Goal: Task Accomplishment & Management: Complete application form

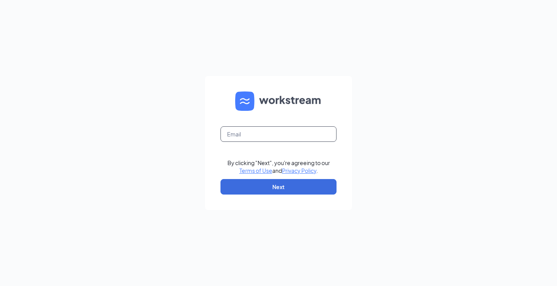
click at [293, 134] on input "text" at bounding box center [279, 133] width 116 height 15
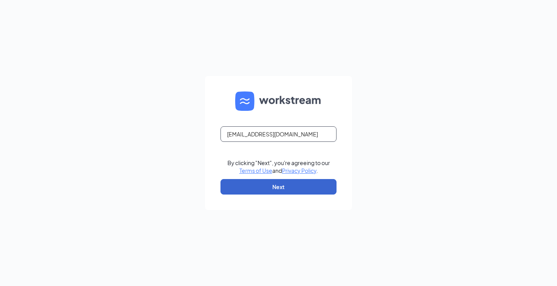
type input "[EMAIL_ADDRESS][DOMAIN_NAME]"
click at [269, 183] on button "Next" at bounding box center [279, 186] width 116 height 15
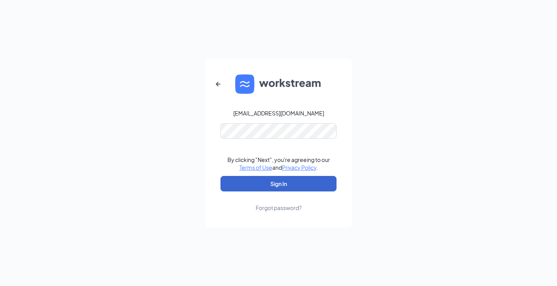
click at [279, 183] on button "Sign In" at bounding box center [279, 183] width 116 height 15
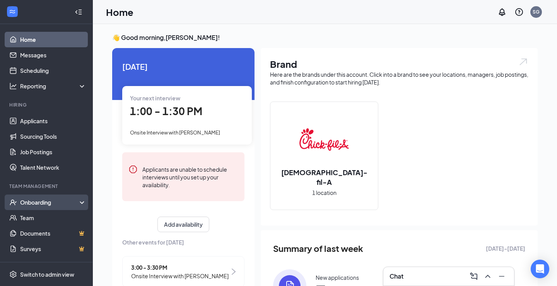
click at [40, 201] on div "Onboarding" at bounding box center [50, 202] width 60 height 8
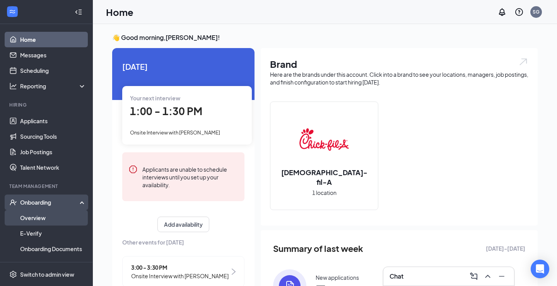
click at [34, 221] on link "Overview" at bounding box center [53, 217] width 66 height 15
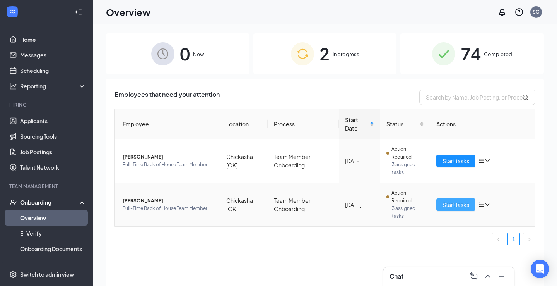
click at [450, 202] on span "Start tasks" at bounding box center [456, 204] width 27 height 9
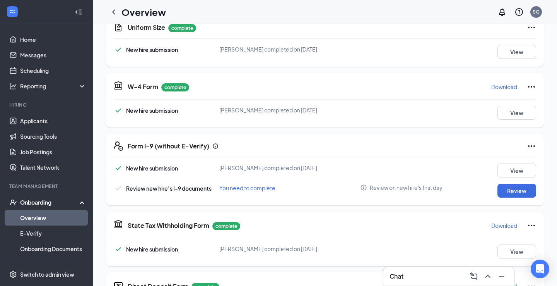
scroll to position [187, 0]
click at [502, 193] on button "Review" at bounding box center [517, 190] width 39 height 14
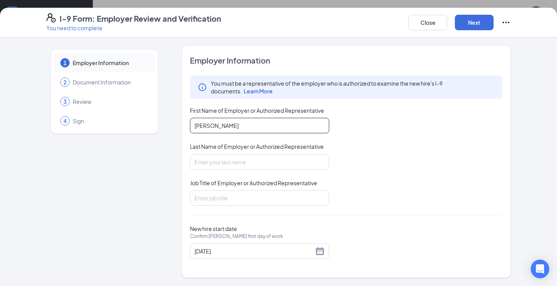
type input "[PERSON_NAME]"
type input "Green"
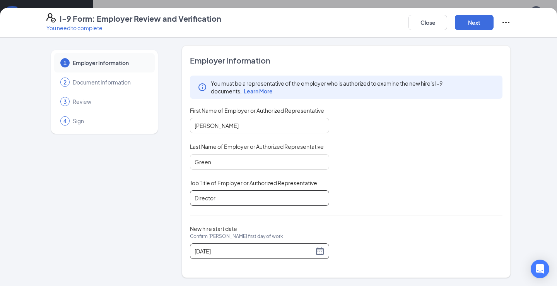
type input "Director"
click at [322, 257] on div "[DATE]" at bounding box center [259, 250] width 139 height 15
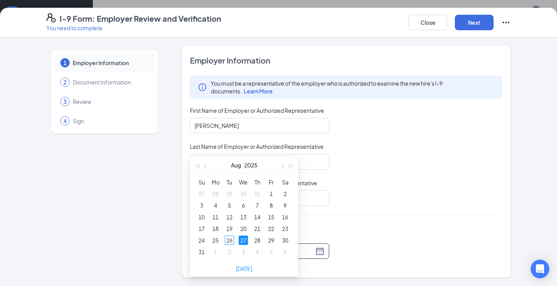
scroll to position [109, 0]
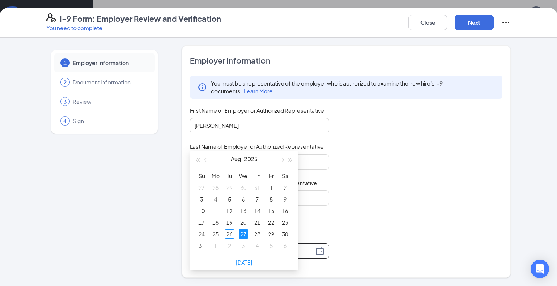
type input "[DATE]"
click at [244, 233] on div "27" at bounding box center [243, 233] width 9 height 9
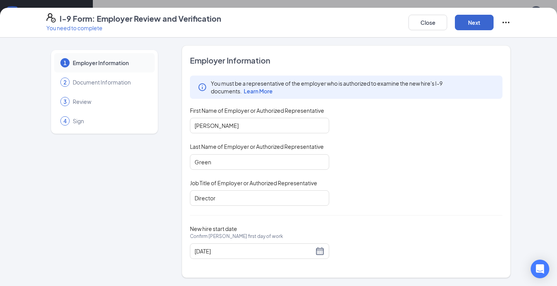
click at [469, 23] on button "Next" at bounding box center [474, 22] width 39 height 15
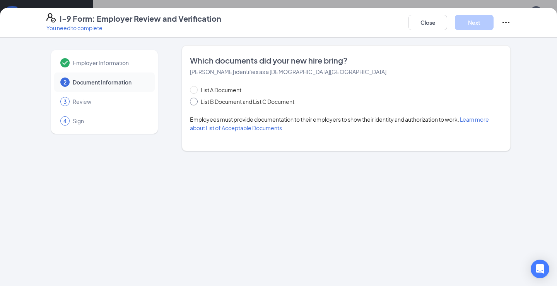
click at [196, 102] on span at bounding box center [194, 102] width 8 height 8
click at [195, 102] on input "List B Document and List C Document" at bounding box center [192, 100] width 5 height 5
radio input "true"
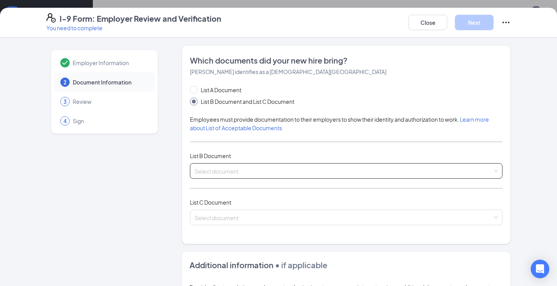
click at [207, 175] on span at bounding box center [344, 170] width 298 height 15
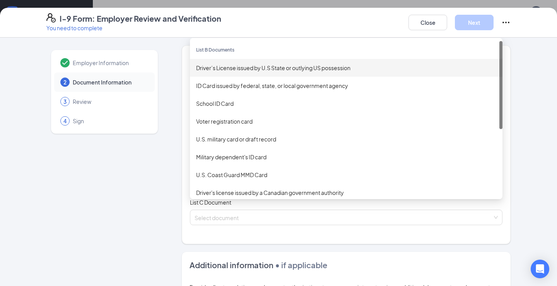
click at [217, 75] on div "Driver’s License issued by U.S State or outlying US possession" at bounding box center [346, 68] width 313 height 18
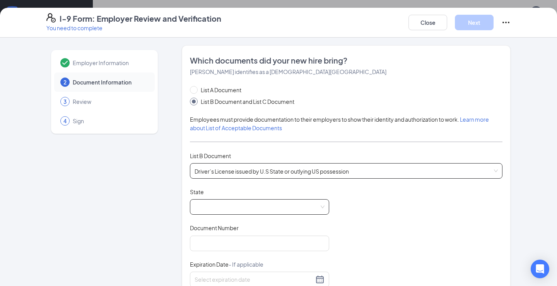
click at [239, 207] on span at bounding box center [260, 206] width 130 height 15
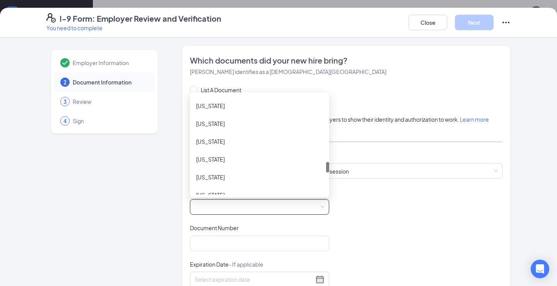
scroll to position [621, 0]
click at [230, 176] on div "[US_STATE]" at bounding box center [259, 177] width 127 height 9
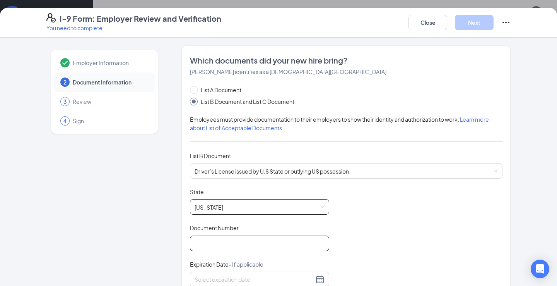
click at [217, 245] on input "Document Number" at bounding box center [259, 242] width 139 height 15
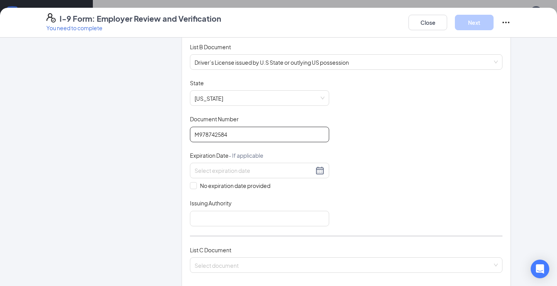
scroll to position [115, 0]
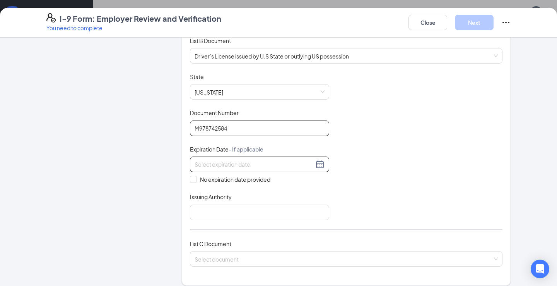
type input "M978742584"
click at [319, 163] on div at bounding box center [260, 163] width 130 height 9
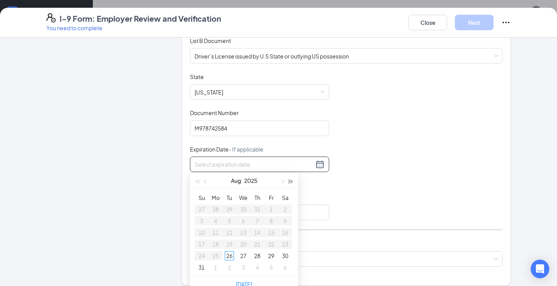
click at [291, 178] on button "button" at bounding box center [291, 180] width 9 height 15
click at [206, 180] on span "button" at bounding box center [206, 182] width 4 height 4
type input "[DATE]"
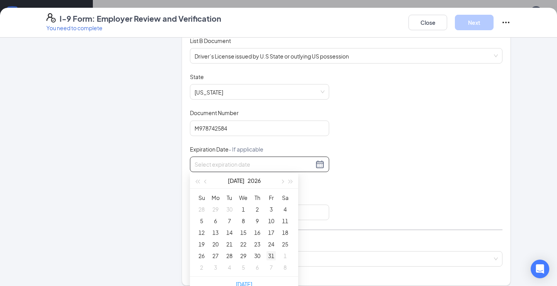
type input "[DATE]"
click at [270, 253] on div "31" at bounding box center [271, 255] width 9 height 9
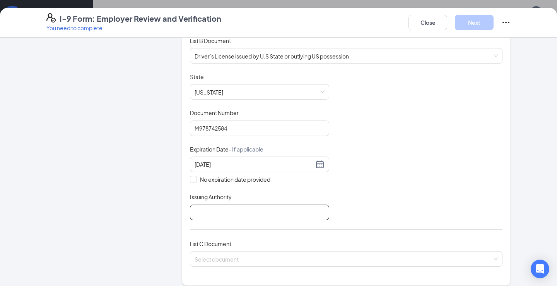
click at [263, 213] on input "Issuing Authority" at bounding box center [259, 211] width 139 height 15
type input "[US_STATE]"
drag, startPoint x: 263, startPoint y: 213, endPoint x: 387, endPoint y: 259, distance: 132.2
click at [387, 259] on input "search" at bounding box center [344, 257] width 298 height 12
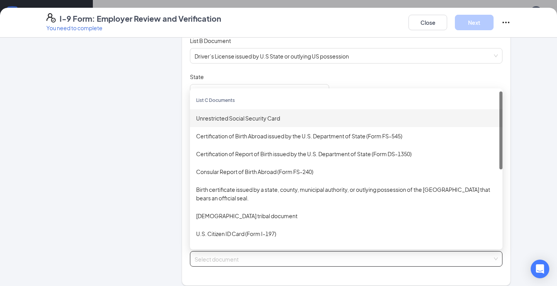
click at [246, 120] on div "Unrestricted Social Security Card" at bounding box center [346, 118] width 300 height 9
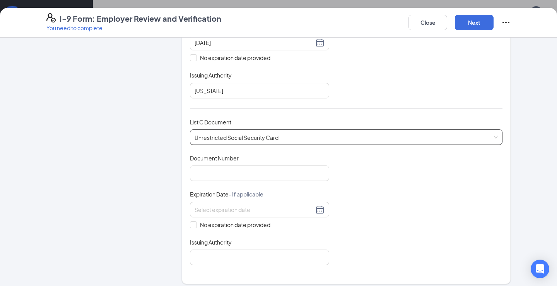
scroll to position [251, 0]
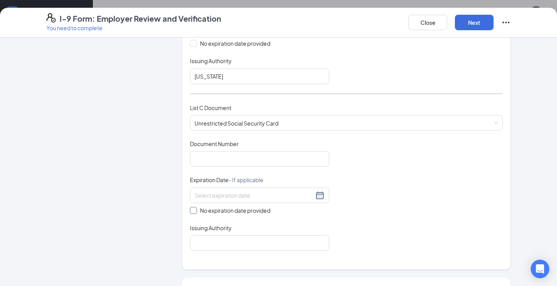
click at [193, 211] on span at bounding box center [193, 210] width 7 height 7
click at [193, 211] on input "No expiration date provided" at bounding box center [192, 209] width 5 height 5
checkbox input "true"
click at [209, 250] on div "Which documents did your new hire bring? [PERSON_NAME] identifies as a [DEMOGRA…" at bounding box center [346, 32] width 313 height 457
click at [211, 246] on input "Issuing Authority" at bounding box center [259, 243] width 139 height 15
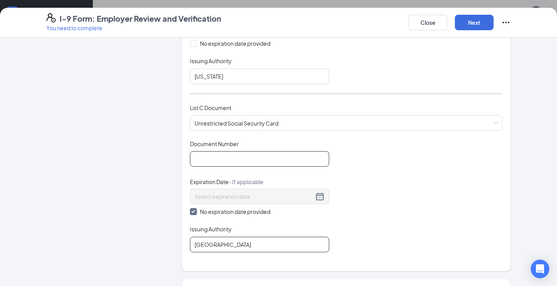
type input "[GEOGRAPHIC_DATA]"
click at [219, 160] on input "Document Number" at bounding box center [259, 158] width 139 height 15
type input "441231837"
click at [416, 183] on div "Document Title Unrestricted Social Security Card Document Number 441231837 Expi…" at bounding box center [346, 196] width 313 height 112
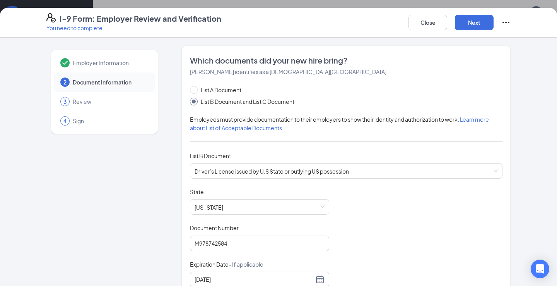
scroll to position [0, 0]
click at [476, 25] on button "Next" at bounding box center [474, 22] width 39 height 15
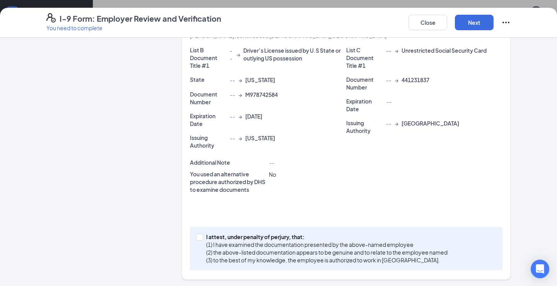
scroll to position [156, 0]
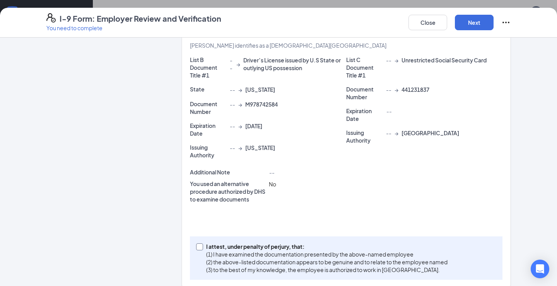
click at [202, 244] on span at bounding box center [199, 246] width 7 height 7
click at [202, 244] on input "I attest, under penalty of [PERSON_NAME], that: (1) I have examined the documen…" at bounding box center [198, 245] width 5 height 5
checkbox input "true"
click at [477, 22] on button "Next" at bounding box center [474, 22] width 39 height 15
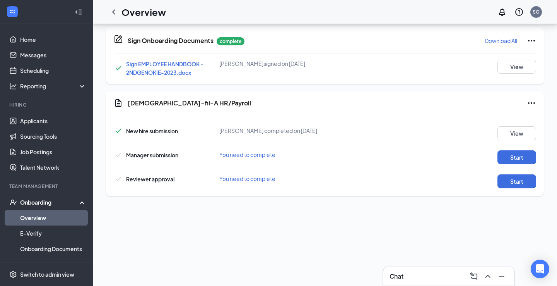
scroll to position [74, 0]
click at [515, 161] on button "Start" at bounding box center [517, 157] width 39 height 14
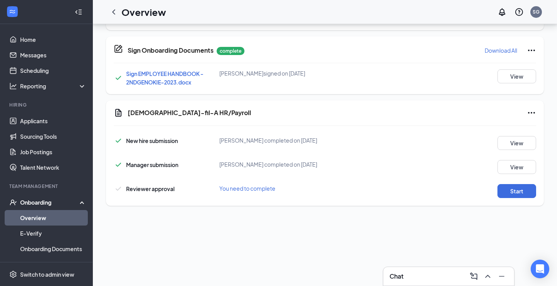
scroll to position [221, 0]
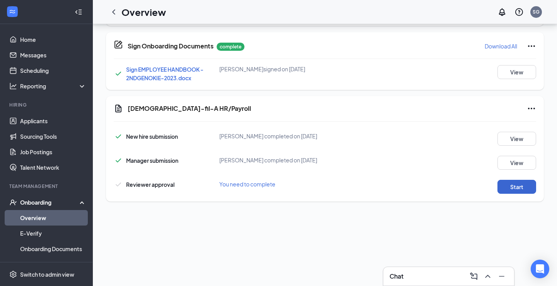
click at [525, 188] on button "Start" at bounding box center [517, 187] width 39 height 14
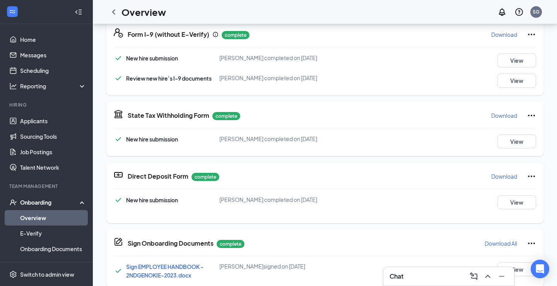
scroll to position [113, 0]
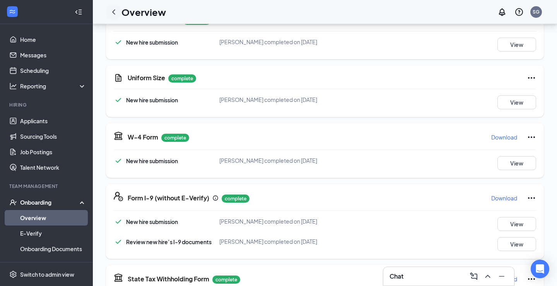
click at [108, 13] on div at bounding box center [113, 11] width 15 height 15
click at [113, 9] on icon "ChevronLeft" at bounding box center [113, 11] width 9 height 9
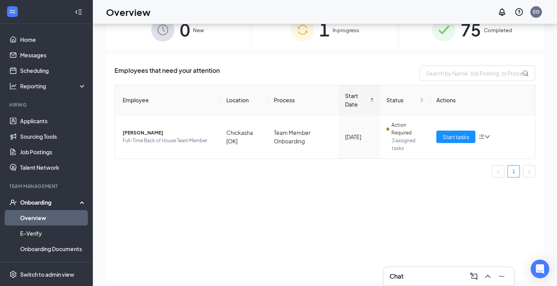
click at [424, 272] on div "Chat" at bounding box center [449, 276] width 118 height 12
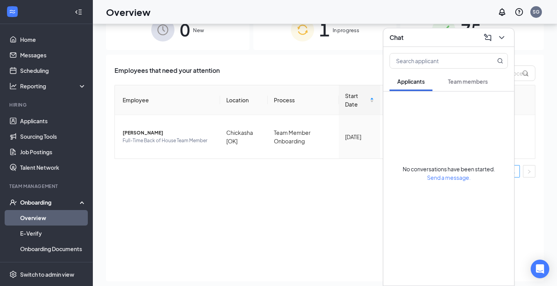
click at [465, 85] on div "Team members" at bounding box center [468, 81] width 40 height 8
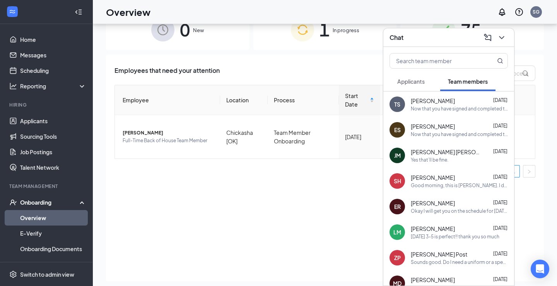
click at [446, 101] on span "[PERSON_NAME]" at bounding box center [433, 101] width 44 height 8
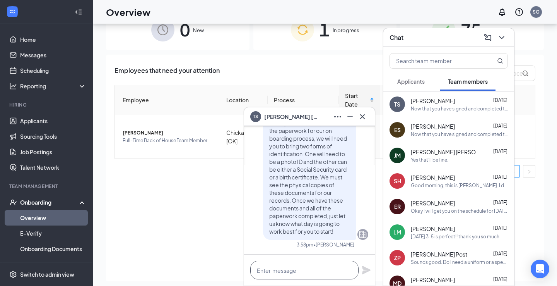
click at [294, 270] on textarea at bounding box center [304, 269] width 108 height 19
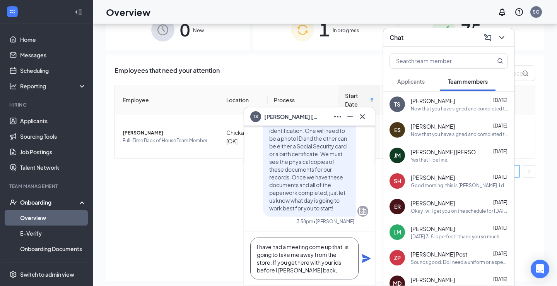
click at [285, 269] on textarea "I have had a meeting come up that. is going to take me away from the store. If …" at bounding box center [304, 258] width 108 height 42
type textarea "I have had a meeting come up that. is going to take me away from the store. If …"
click at [366, 260] on icon "Plane" at bounding box center [366, 258] width 9 height 9
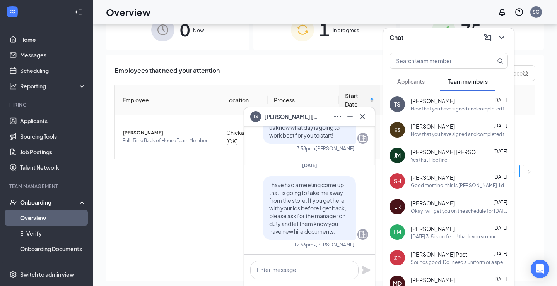
scroll to position [0, 0]
click at [311, 268] on textarea at bounding box center [304, 269] width 108 height 19
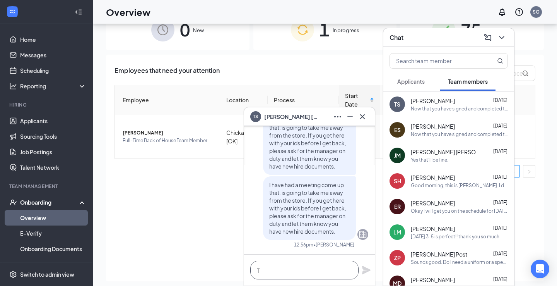
scroll to position [0, 0]
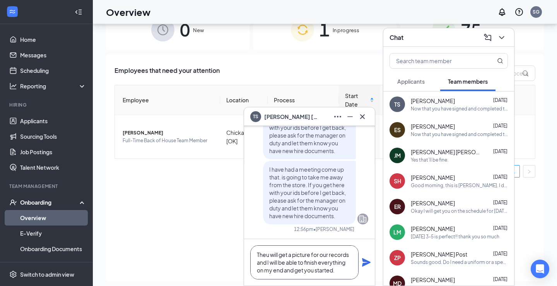
click at [269, 254] on textarea "Theu will get a picture for our records and I will be able to finish everything…" at bounding box center [304, 262] width 108 height 34
type textarea "Then will get a picture for our records and I will be able to finish everything…"
click at [369, 262] on icon "Plane" at bounding box center [366, 262] width 9 height 9
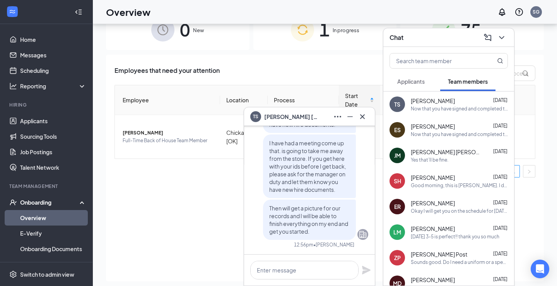
scroll to position [0, 0]
click at [364, 121] on icon "Cross" at bounding box center [362, 116] width 9 height 9
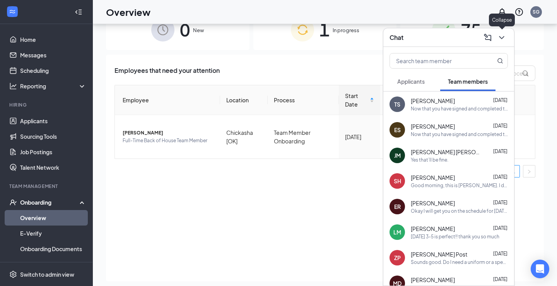
click at [503, 36] on icon "ChevronDown" at bounding box center [501, 37] width 9 height 9
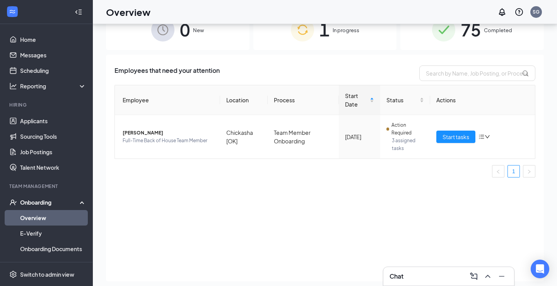
click at [438, 273] on div "Chat" at bounding box center [449, 276] width 118 height 12
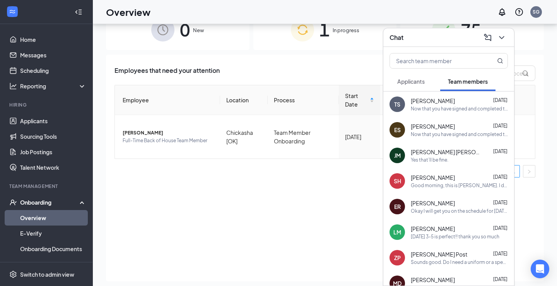
click at [449, 137] on div "Now that you have signed and completed the offer letter we have sent you a link…" at bounding box center [459, 134] width 97 height 7
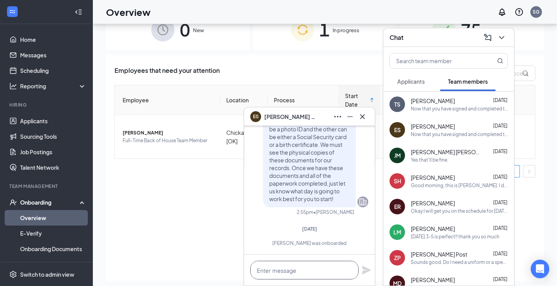
click at [318, 268] on textarea at bounding box center [304, 269] width 108 height 19
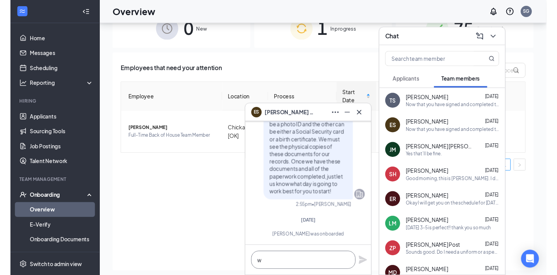
scroll to position [0, 0]
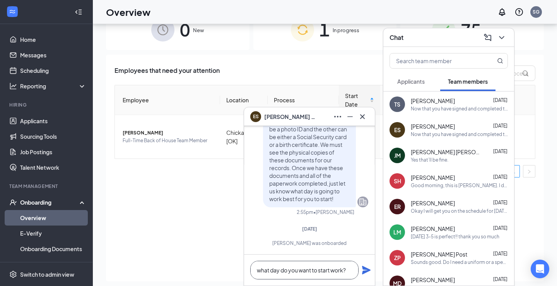
type textarea "what day do you want to start work?"
click at [364, 269] on icon "Plane" at bounding box center [366, 269] width 9 height 9
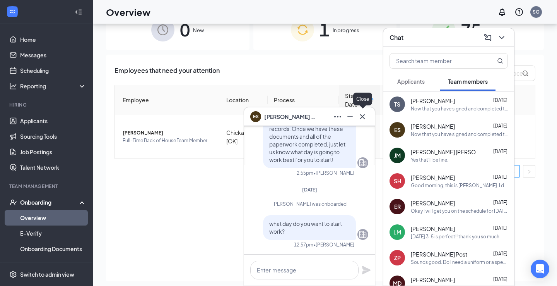
click at [363, 121] on button at bounding box center [362, 116] width 12 height 12
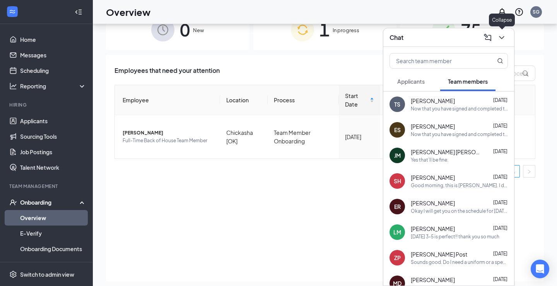
click at [501, 39] on icon "ChevronDown" at bounding box center [501, 37] width 9 height 9
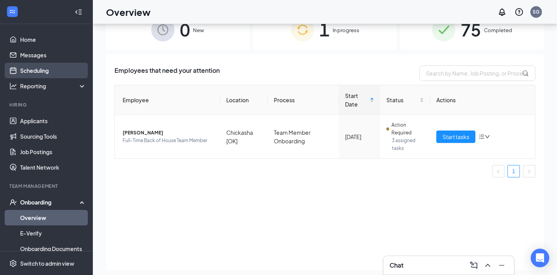
click at [34, 73] on link "Scheduling" at bounding box center [53, 70] width 66 height 15
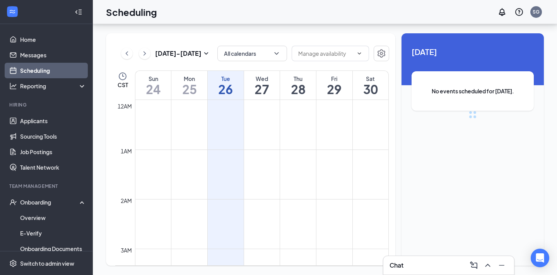
scroll to position [380, 0]
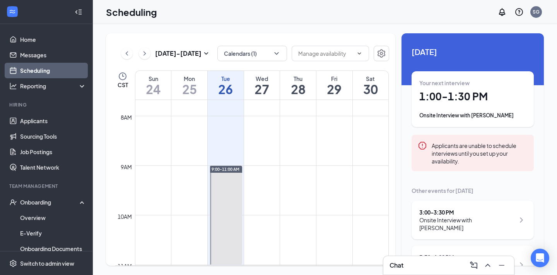
click at [468, 99] on h1 "1:00 - 1:30 PM" at bounding box center [472, 96] width 107 height 13
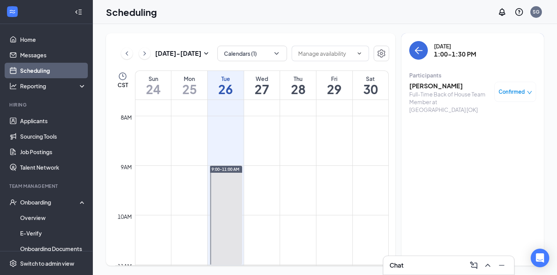
click at [448, 85] on h3 "[PERSON_NAME]" at bounding box center [449, 86] width 81 height 9
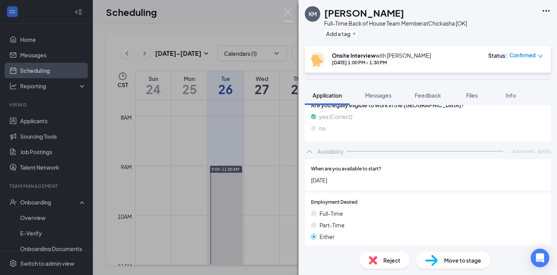
scroll to position [506, 0]
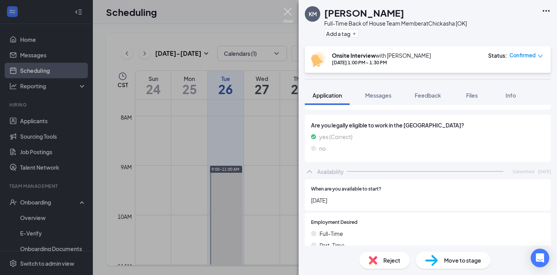
click at [288, 13] on img at bounding box center [288, 15] width 10 height 15
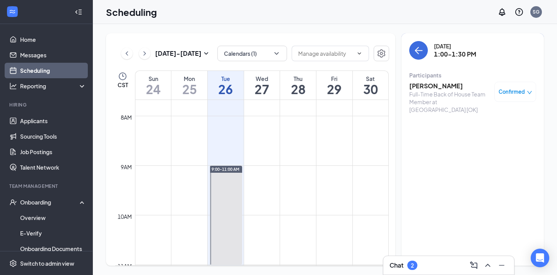
click at [417, 269] on div "Chat 2" at bounding box center [404, 264] width 28 height 9
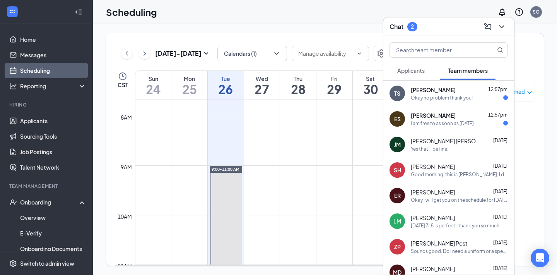
click at [452, 123] on div "i am free to as soon as [DATE]" at bounding box center [442, 123] width 63 height 7
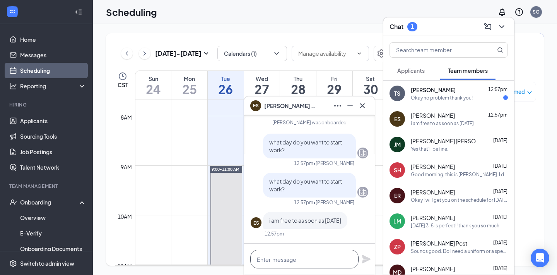
click at [331, 261] on textarea at bounding box center [304, 259] width 108 height 19
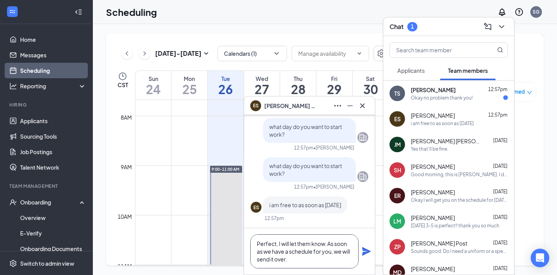
type textarea "Perfect, I will let them know. As soon as we have a schedule for you, we will s…"
click at [366, 248] on icon "Plane" at bounding box center [366, 251] width 9 height 9
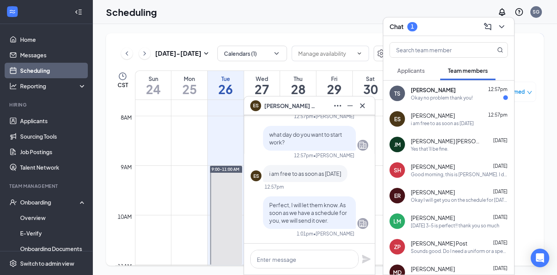
click at [445, 93] on span "[PERSON_NAME]" at bounding box center [433, 90] width 45 height 8
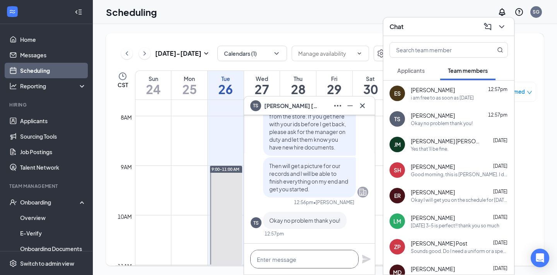
click at [301, 255] on textarea at bounding box center [304, 259] width 108 height 19
type textarea "Our pleasure!"
click at [363, 259] on icon "Plane" at bounding box center [366, 258] width 9 height 9
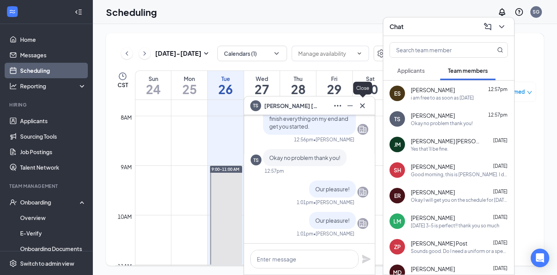
click at [362, 105] on icon "Cross" at bounding box center [362, 105] width 5 height 5
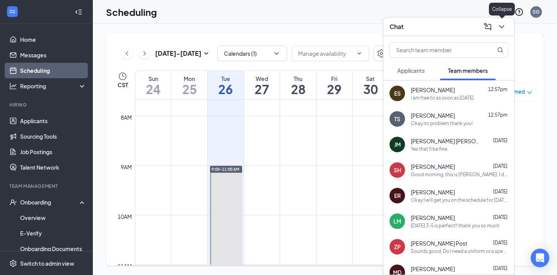
click at [505, 24] on icon "ChevronDown" at bounding box center [501, 26] width 9 height 9
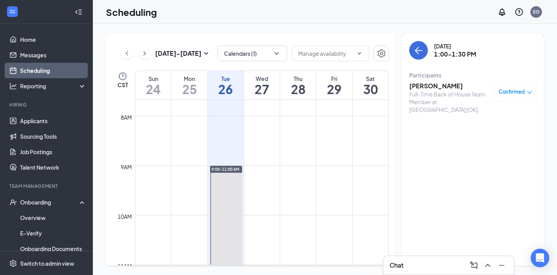
click at [416, 87] on h3 "[PERSON_NAME]" at bounding box center [449, 86] width 81 height 9
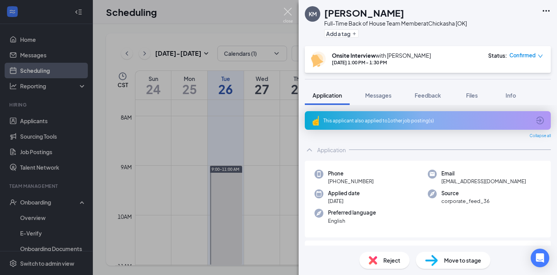
click at [286, 17] on img at bounding box center [288, 15] width 10 height 15
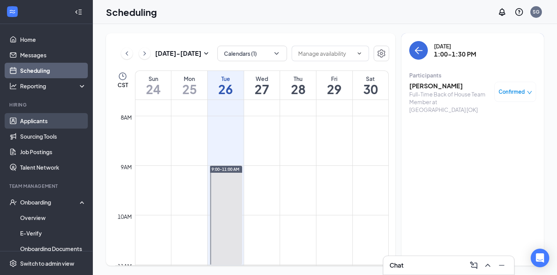
click at [39, 119] on link "Applicants" at bounding box center [53, 120] width 66 height 15
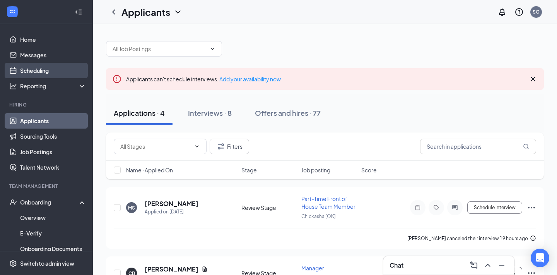
click at [39, 68] on link "Scheduling" at bounding box center [53, 70] width 66 height 15
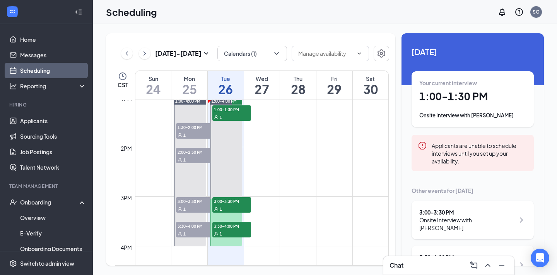
scroll to position [646, 0]
click at [186, 207] on div "1" at bounding box center [195, 209] width 39 height 8
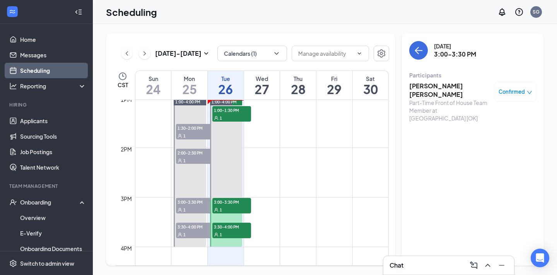
click at [424, 89] on h3 "[PERSON_NAME] [PERSON_NAME]" at bounding box center [449, 90] width 81 height 17
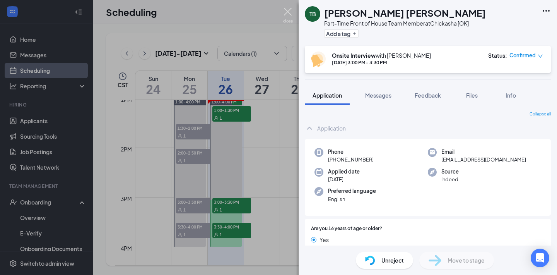
click at [289, 12] on img at bounding box center [288, 15] width 10 height 15
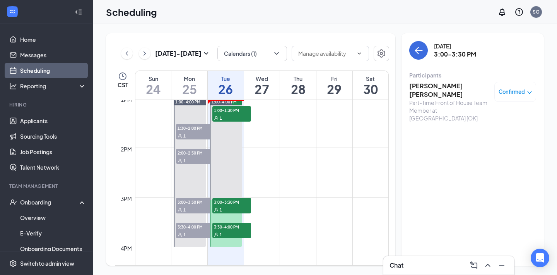
click at [193, 229] on span "3:30-4:00 PM" at bounding box center [195, 226] width 39 height 8
click at [435, 95] on div "Part-Time Front of House Team Member at [GEOGRAPHIC_DATA] [OK]" at bounding box center [449, 101] width 81 height 23
click at [433, 82] on h3 "[PERSON_NAME]" at bounding box center [449, 86] width 81 height 9
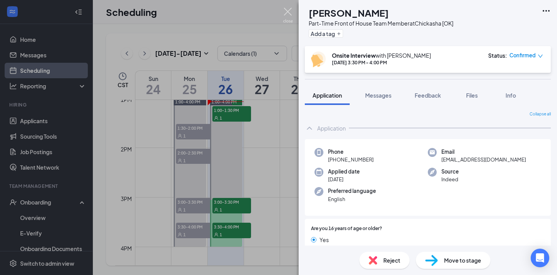
click at [284, 13] on img at bounding box center [288, 15] width 10 height 15
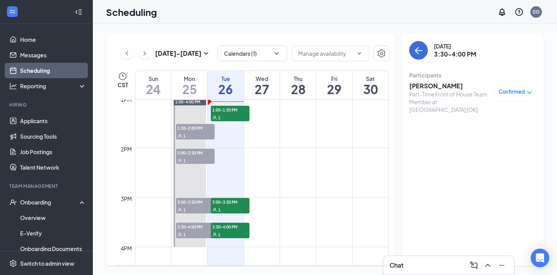
click at [427, 46] on div "[DATE] 3:30-4:00 PM" at bounding box center [472, 50] width 127 height 19
click at [417, 51] on icon "ArrowLeft" at bounding box center [419, 50] width 7 height 1
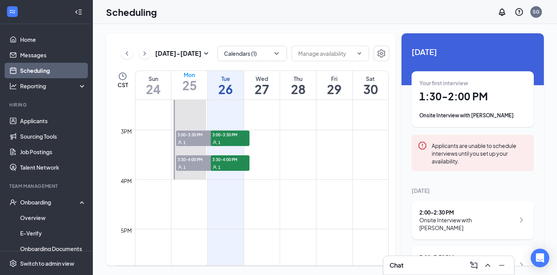
scroll to position [753, 0]
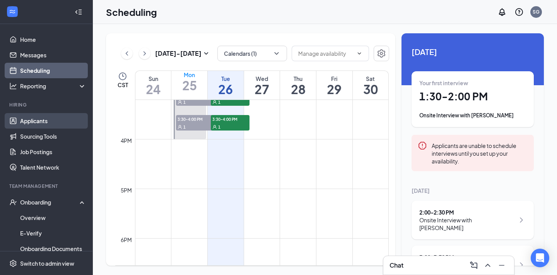
click at [34, 125] on link "Applicants" at bounding box center [53, 120] width 66 height 15
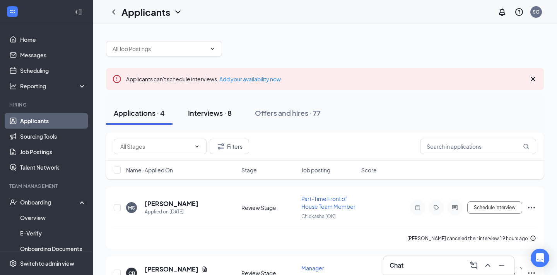
click at [208, 111] on div "Interviews · 8" at bounding box center [210, 113] width 44 height 10
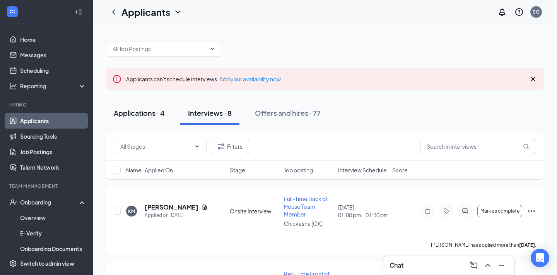
click at [140, 109] on div "Applications · 4" at bounding box center [139, 113] width 51 height 10
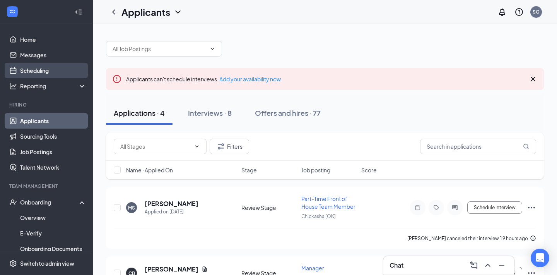
click at [41, 73] on link "Scheduling" at bounding box center [53, 70] width 66 height 15
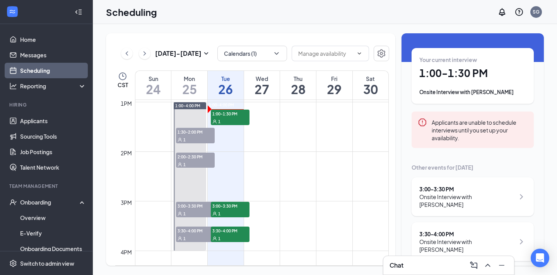
scroll to position [642, 0]
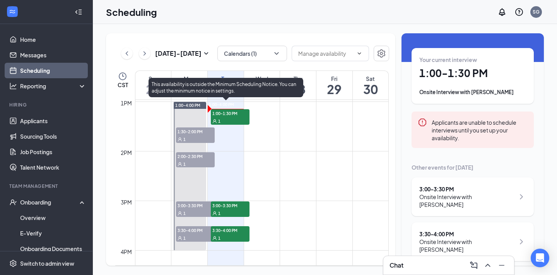
click at [233, 208] on span "3:00-3:30 PM" at bounding box center [230, 205] width 39 height 8
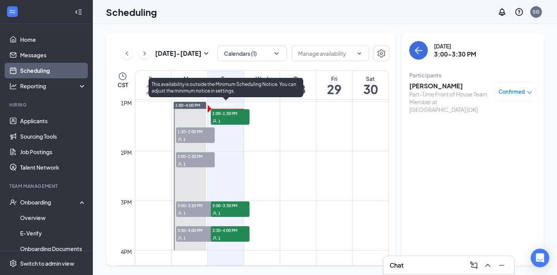
click at [236, 232] on span "3:30-4:00 PM" at bounding box center [230, 230] width 39 height 8
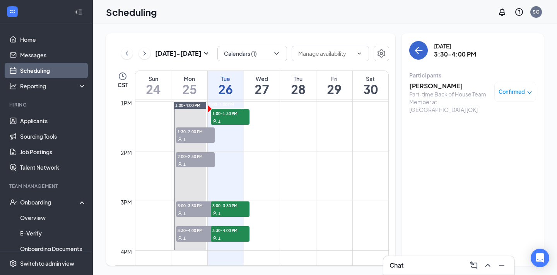
click at [420, 49] on icon "ArrowLeft" at bounding box center [418, 50] width 9 height 9
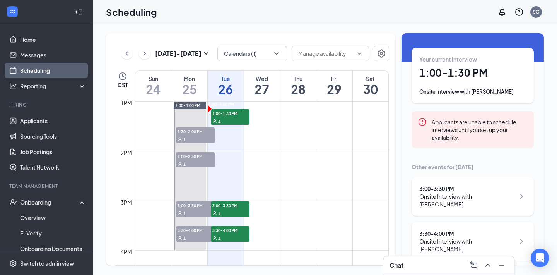
scroll to position [23, 0]
click at [33, 120] on link "Applicants" at bounding box center [53, 120] width 66 height 15
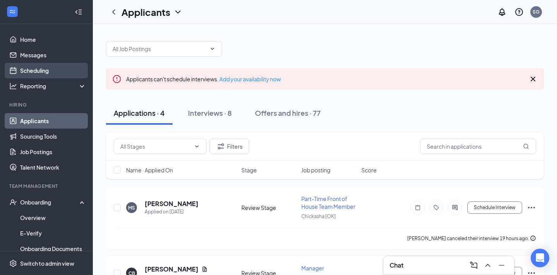
click at [34, 69] on link "Scheduling" at bounding box center [53, 70] width 66 height 15
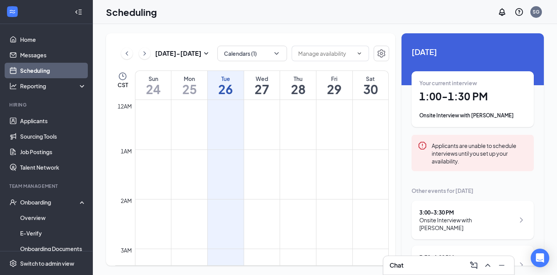
scroll to position [380, 0]
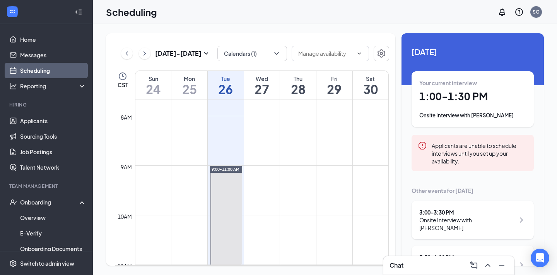
click at [474, 107] on div "Your current interview 1:00 - 1:30 PM Onsite Interview with [PERSON_NAME]" at bounding box center [472, 99] width 107 height 40
